Goal: Find specific page/section: Find specific page/section

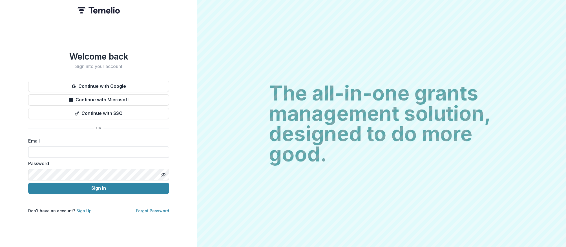
click at [68, 149] on input at bounding box center [98, 151] width 141 height 11
type input "**********"
click at [28, 183] on button "Sign In" at bounding box center [98, 188] width 141 height 11
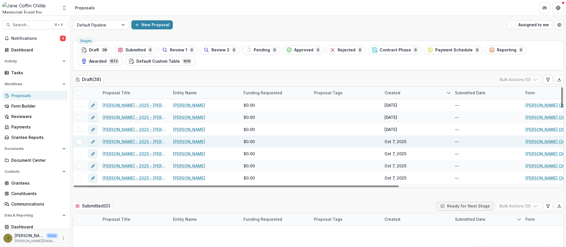
click at [147, 141] on link "Alexandra Fischbach - 2025 - Jane Coffin Childs Memorial Fund - Fellowship Appl…" at bounding box center [135, 142] width 64 height 6
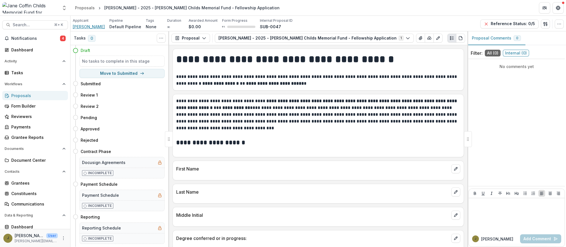
click at [77, 25] on span "Alexandra Fischbach" at bounding box center [89, 27] width 32 height 6
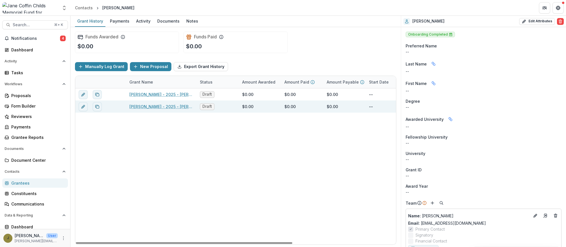
click at [155, 106] on link "Alexandra Fischbach - 2025 - Jane Coffin Childs Memorial Fund - Fellowship Appl…" at bounding box center [161, 107] width 64 height 6
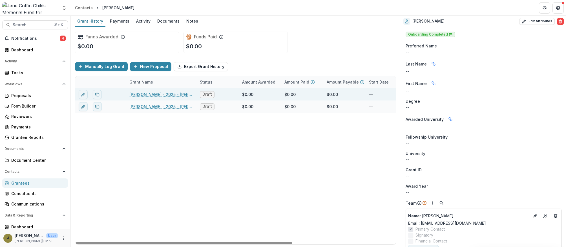
click at [142, 95] on link "Alexandra Fischbach - 2025 - Jane Coffin Childs Memorial Fund - Fellowship Appl…" at bounding box center [161, 94] width 64 height 6
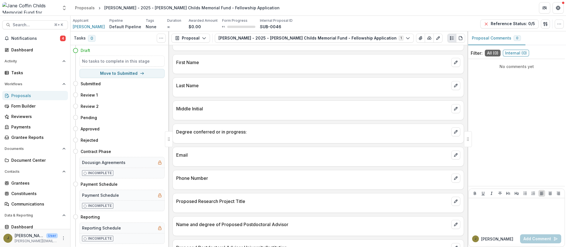
scroll to position [108, 0]
click at [27, 93] on div "Proposals" at bounding box center [37, 96] width 52 height 6
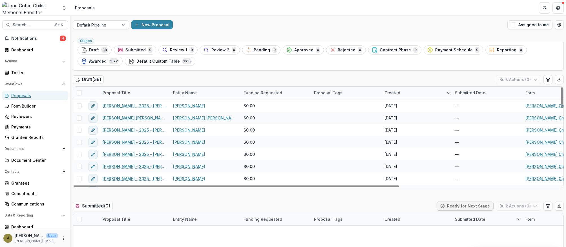
scroll to position [372, 0]
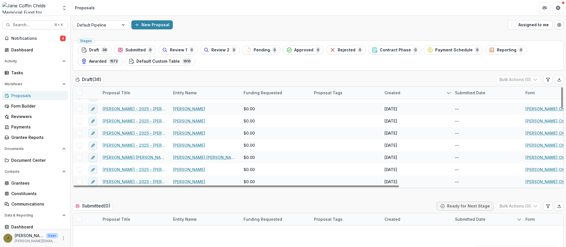
click at [113, 93] on div "Proposal Title" at bounding box center [116, 93] width 34 height 6
click at [118, 104] on input at bounding box center [134, 105] width 68 height 9
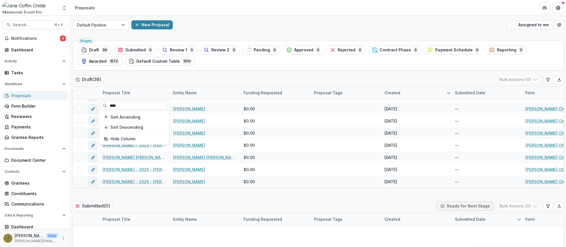
scroll to position [0, 0]
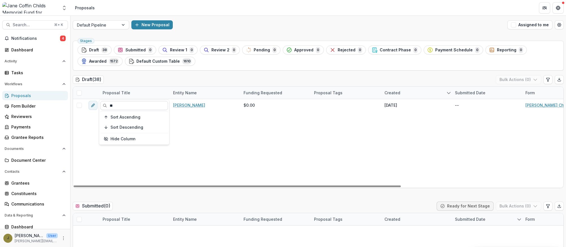
type input "*"
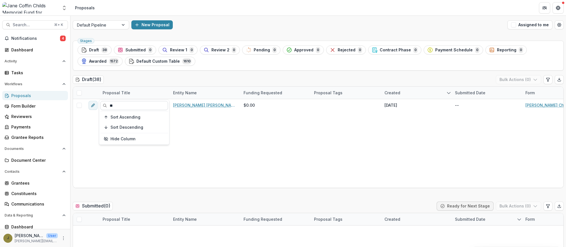
type input "*"
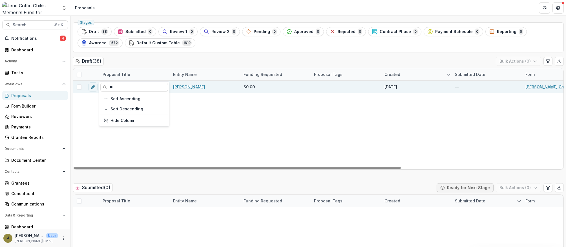
type input "*"
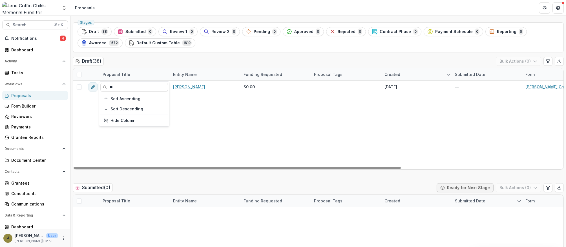
type input "*"
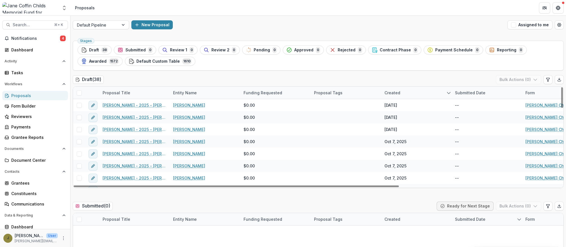
click at [159, 78] on div "Draft ( 38 ) Bulk Actions ( 0 )" at bounding box center [318, 80] width 491 height 11
click at [66, 8] on icon "Open entity switcher" at bounding box center [65, 8] width 6 height 6
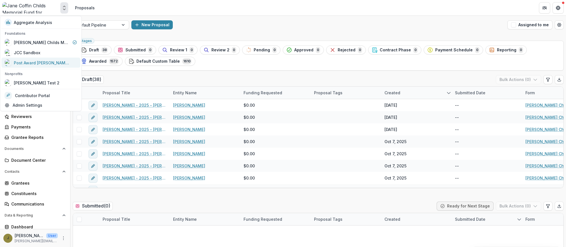
click at [23, 60] on div "Post Award Jane Coffin Childs Memorial Fund" at bounding box center [42, 63] width 56 height 6
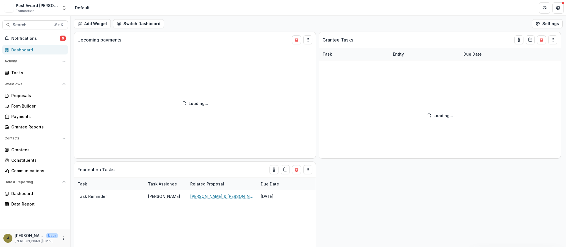
select select "**********"
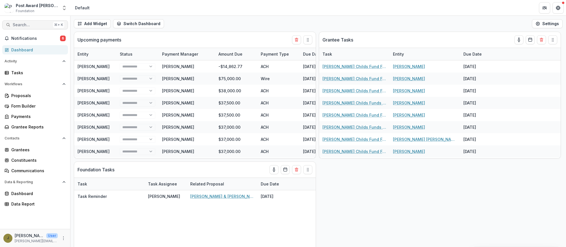
click at [18, 26] on span "Search..." at bounding box center [32, 25] width 38 height 5
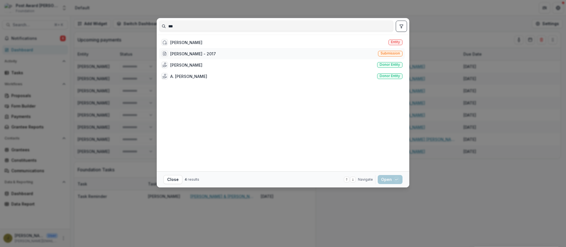
type input "***"
click at [190, 51] on div "Kailin Mesa - 2017" at bounding box center [193, 54] width 46 height 6
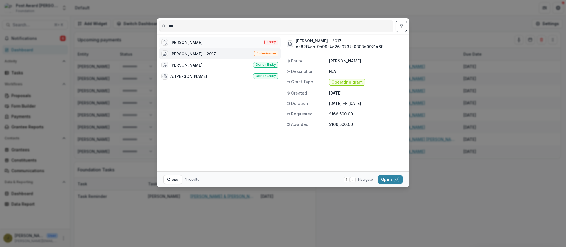
click at [187, 42] on div "Kai Entity" at bounding box center [220, 42] width 122 height 11
